Goal: Task Accomplishment & Management: Use online tool/utility

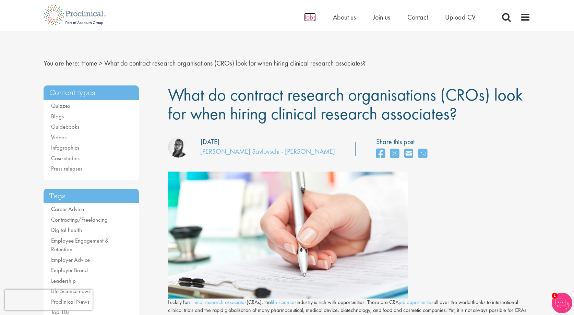
click at [312, 14] on span "Jobs" at bounding box center [310, 17] width 12 height 9
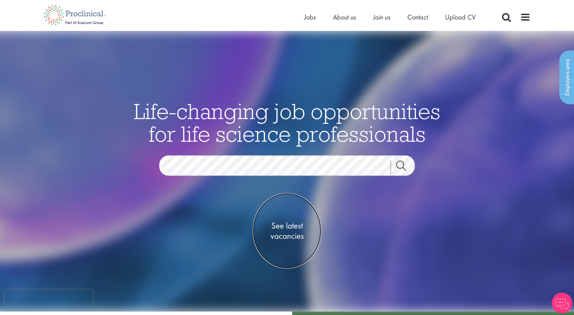
click at [299, 233] on span "See latest vacancies" at bounding box center [287, 230] width 69 height 21
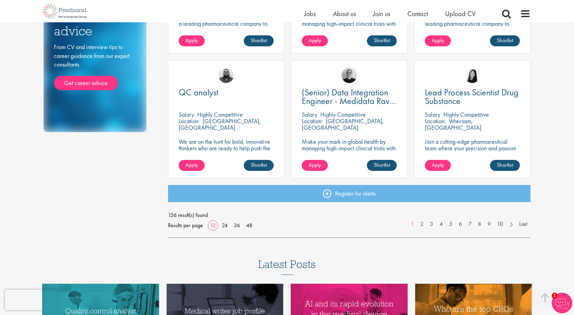
scroll to position [469, 0]
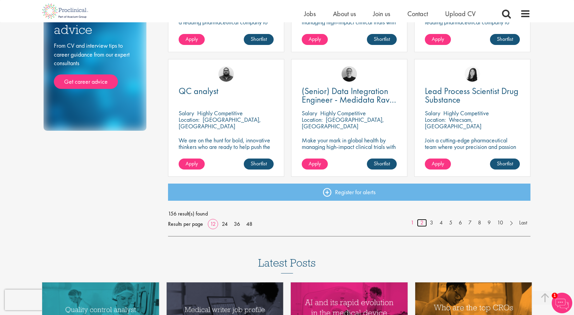
click at [420, 223] on link "2" at bounding box center [422, 223] width 10 height 8
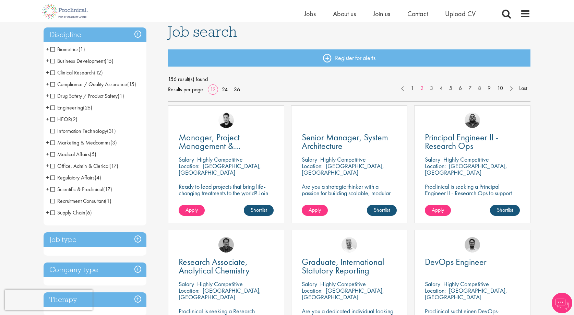
scroll to position [54, 0]
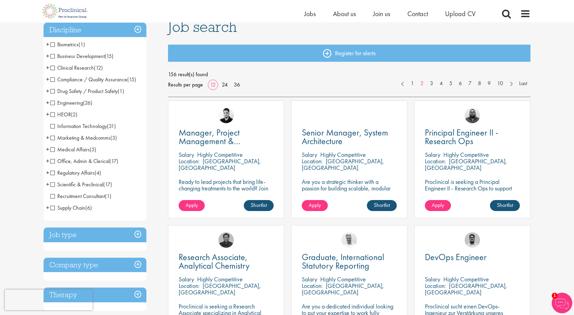
click at [100, 239] on h3 "Job type" at bounding box center [95, 235] width 103 height 15
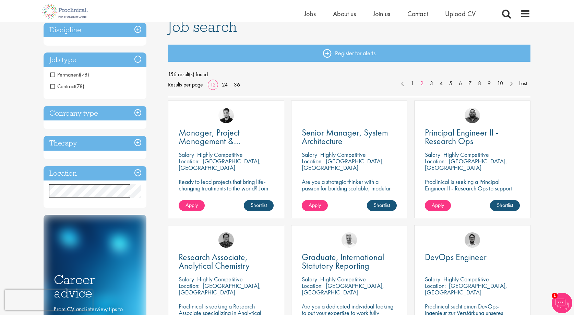
click at [67, 74] on span "Permanent" at bounding box center [65, 74] width 30 height 7
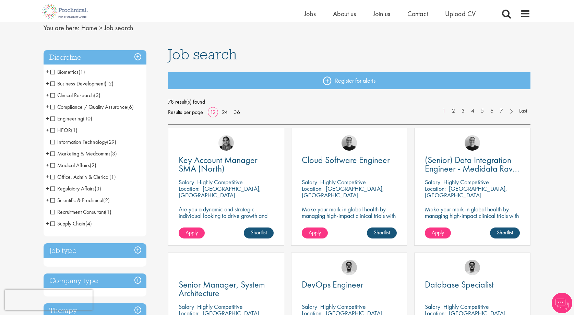
scroll to position [31, 0]
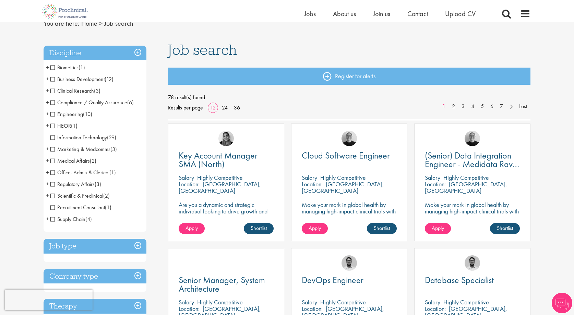
click at [91, 178] on li "Regulatory Affairs (3) - + Senior/Director & VP (2) Operations (1)" at bounding box center [95, 184] width 103 height 12
click at [88, 184] on span "Regulatory Affairs" at bounding box center [72, 184] width 44 height 7
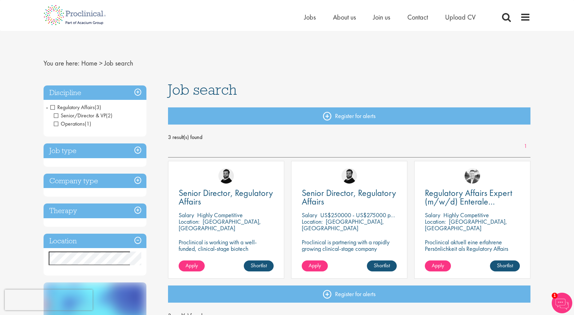
click at [106, 184] on h3 "Company type" at bounding box center [95, 181] width 103 height 15
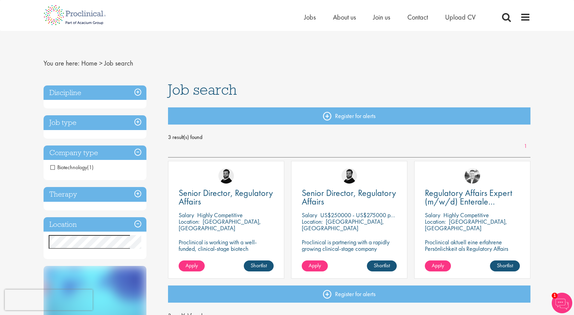
click at [100, 153] on h3 "Company type" at bounding box center [95, 153] width 103 height 15
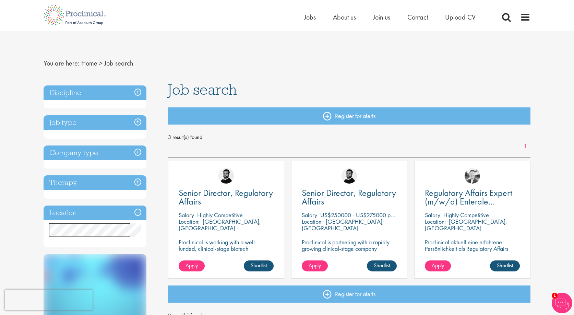
click at [85, 95] on h3 "Discipline" at bounding box center [95, 92] width 103 height 15
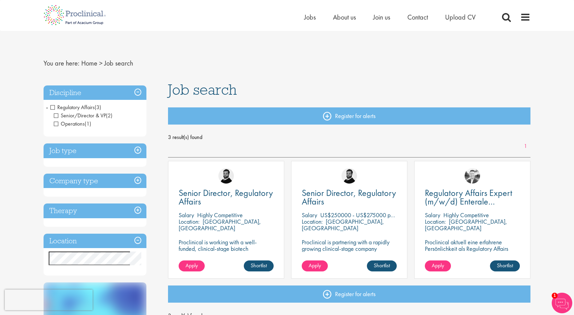
click at [139, 89] on h3 "Discipline" at bounding box center [95, 92] width 103 height 15
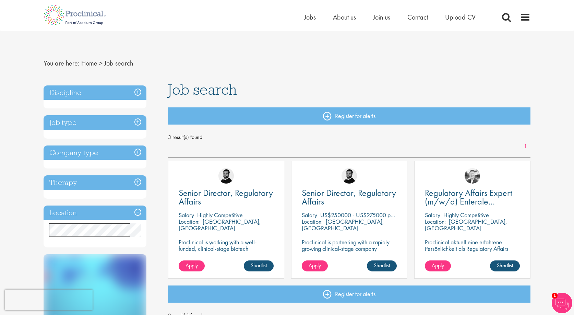
click at [73, 101] on div "Discipline Regulatory Affairs (3) - + Senior/Director & VP (2) Operations (1)" at bounding box center [95, 96] width 103 height 23
click at [77, 88] on h3 "Discipline" at bounding box center [95, 92] width 103 height 15
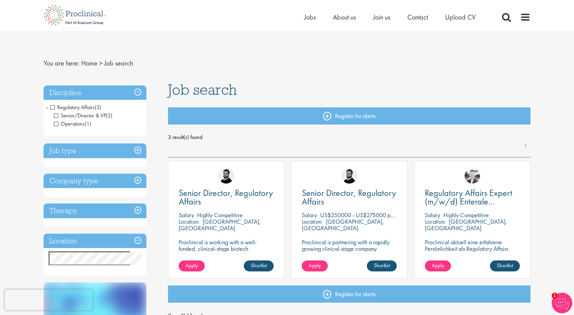
click at [51, 106] on span "Regulatory Affairs" at bounding box center [72, 107] width 44 height 7
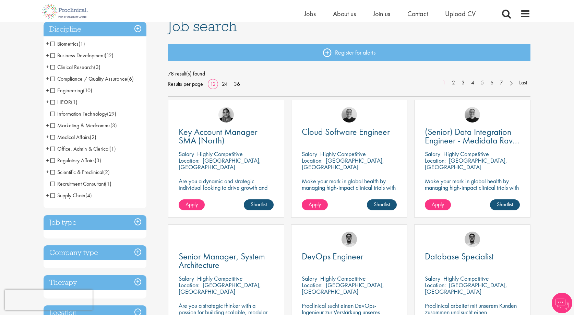
scroll to position [56, 0]
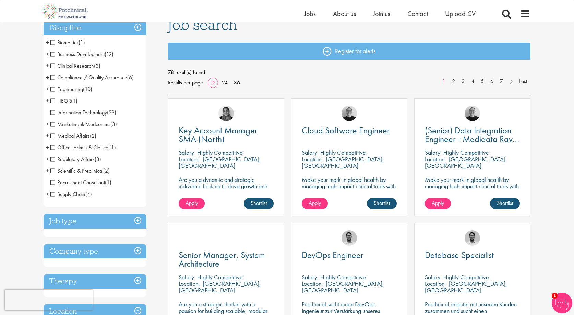
click at [74, 67] on span "Clinical Research" at bounding box center [72, 65] width 44 height 7
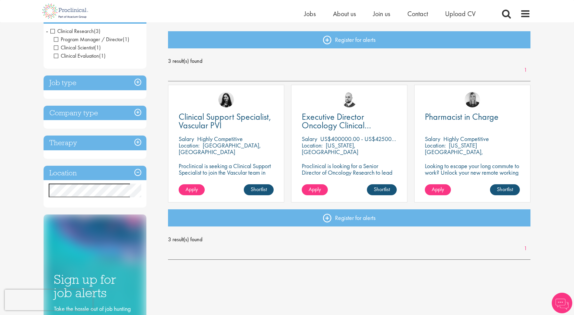
scroll to position [70, 0]
